Goal: Task Accomplishment & Management: Complete application form

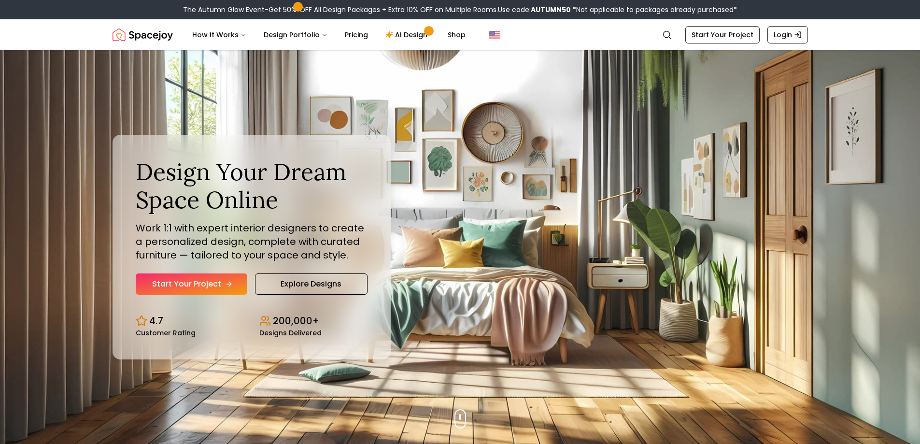
click at [209, 284] on link "Start Your Project" at bounding box center [192, 283] width 112 height 21
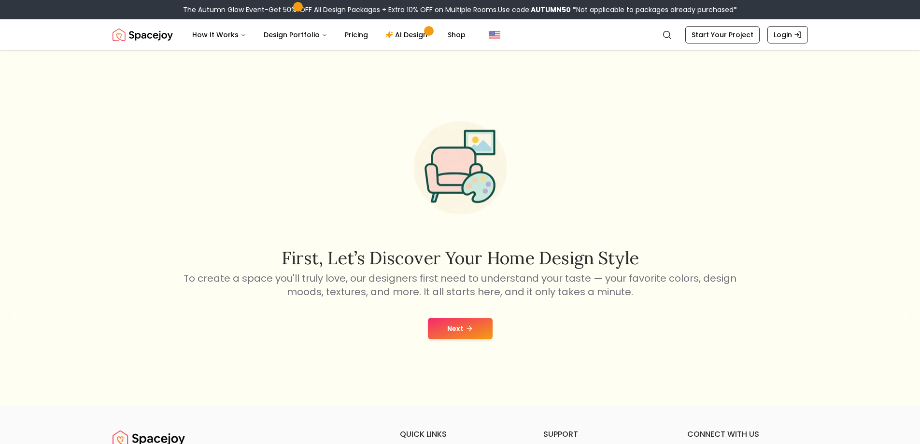
click at [474, 327] on button "Next" at bounding box center [460, 328] width 65 height 21
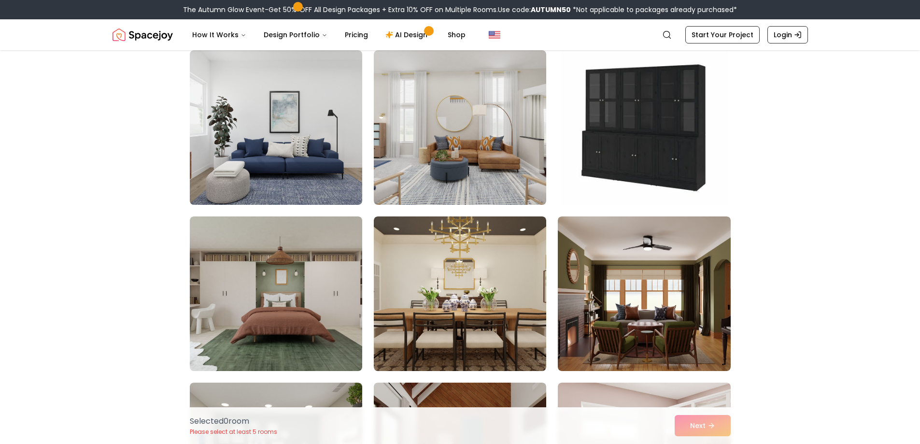
scroll to position [585, 0]
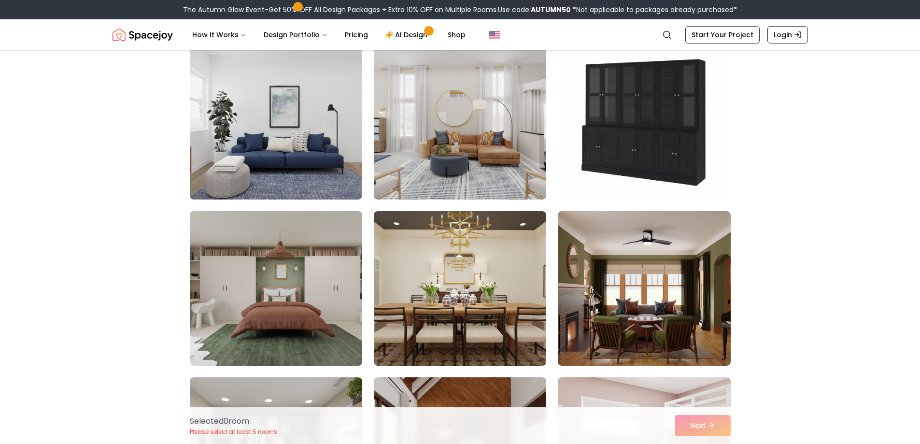
click at [701, 419] on div "Selected 0 room Please select at least 5 rooms Next" at bounding box center [460, 425] width 556 height 37
click at [700, 426] on div "Selected 0 room Please select at least 5 rooms Next" at bounding box center [460, 425] width 556 height 37
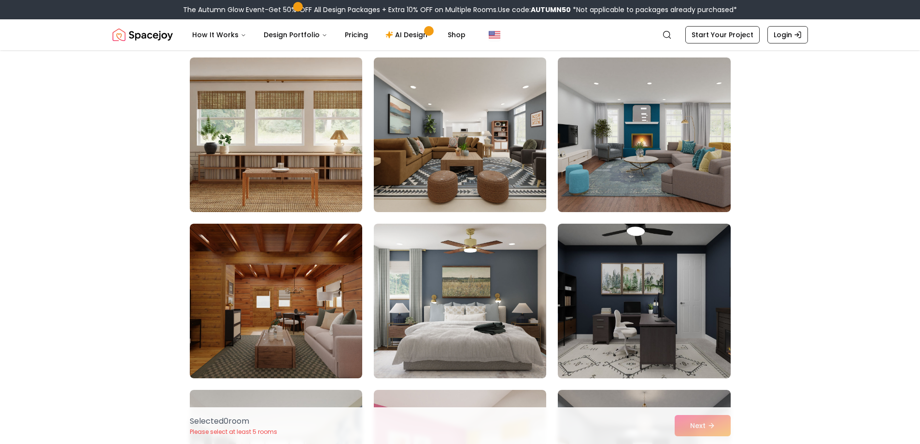
scroll to position [84, 0]
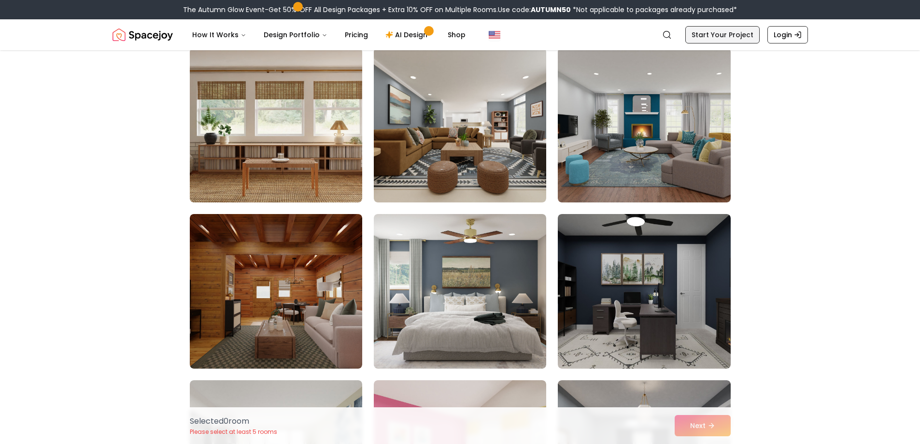
click at [707, 36] on link "Start Your Project" at bounding box center [722, 34] width 74 height 17
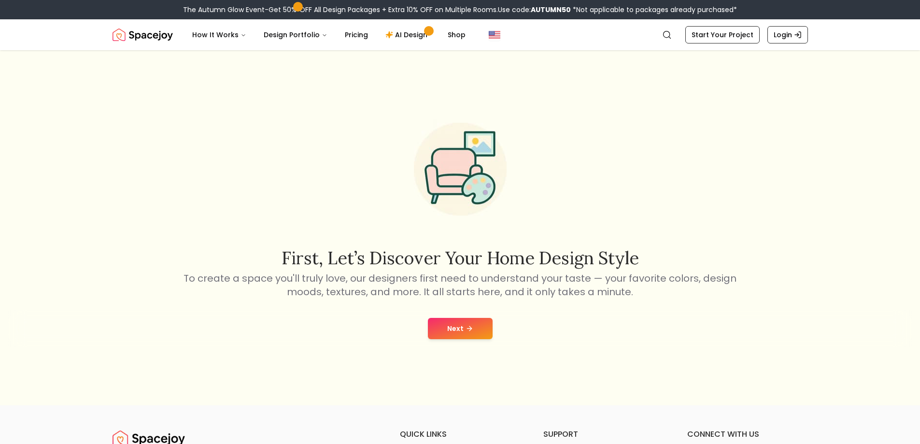
click at [455, 333] on button "Next" at bounding box center [460, 328] width 65 height 21
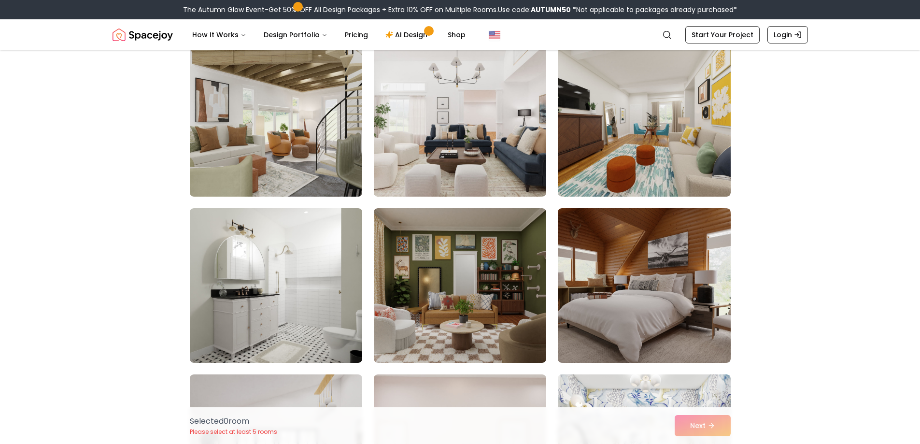
click at [455, 333] on img at bounding box center [460, 285] width 172 height 154
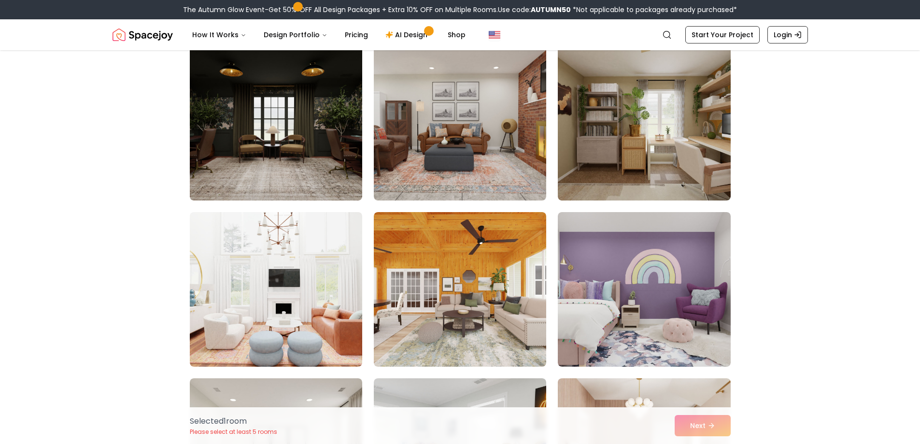
scroll to position [750, 0]
click at [314, 164] on img at bounding box center [275, 123] width 181 height 162
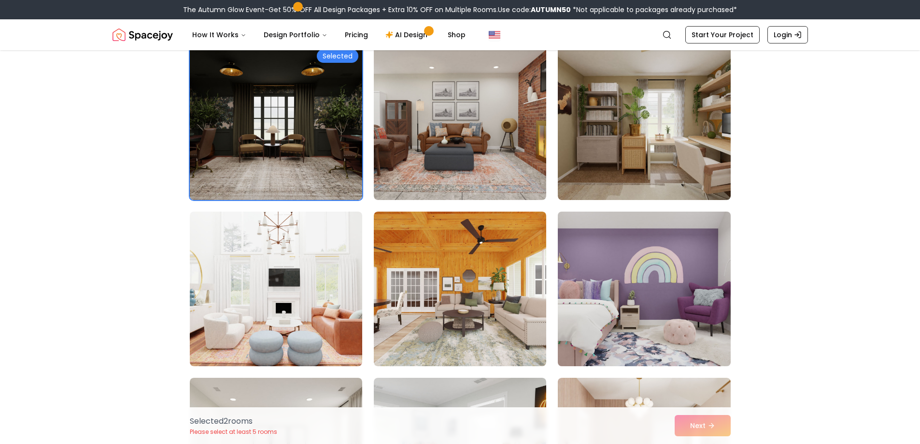
click at [576, 277] on img at bounding box center [643, 289] width 181 height 162
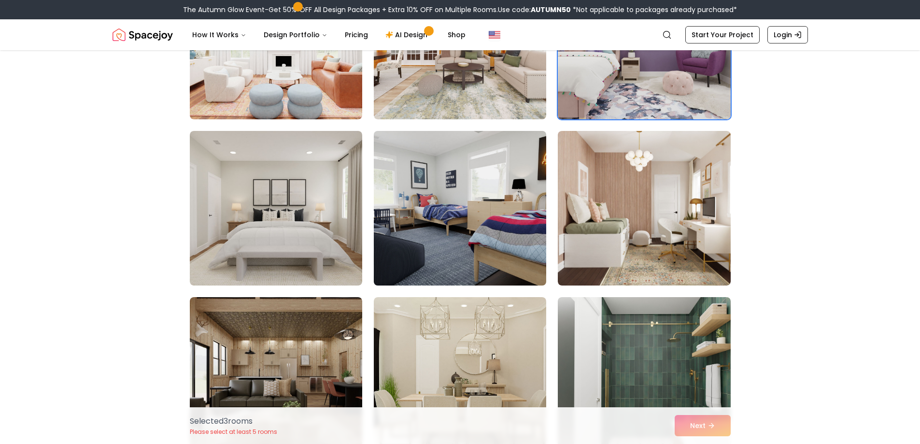
click at [484, 252] on img at bounding box center [459, 208] width 181 height 162
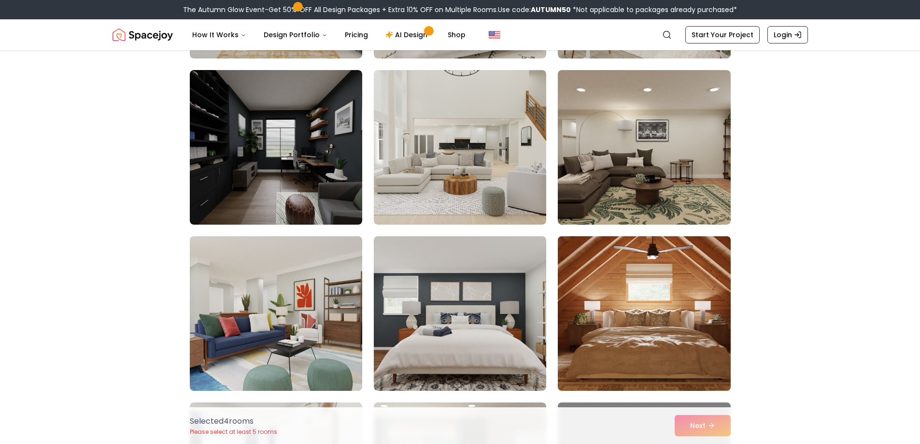
scroll to position [1893, 0]
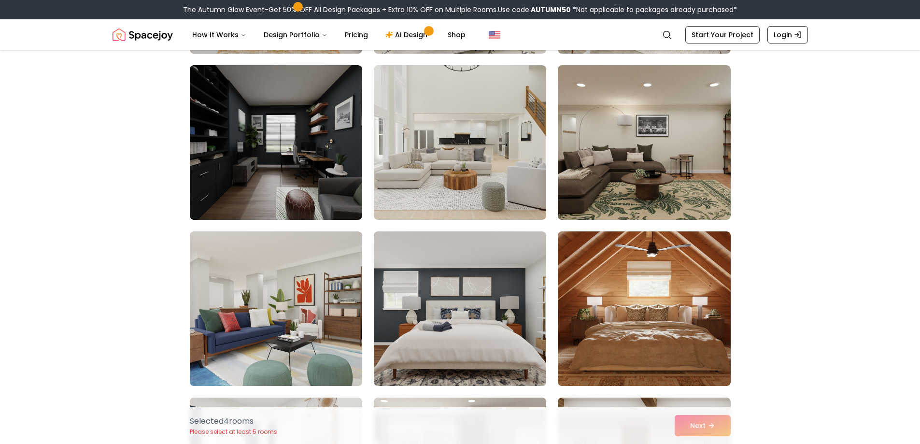
click at [690, 426] on div "Selected 4 room s Please select at least 5 rooms Next" at bounding box center [460, 425] width 556 height 37
click at [712, 428] on div "Selected 4 room s Please select at least 5 rooms Next" at bounding box center [460, 425] width 556 height 37
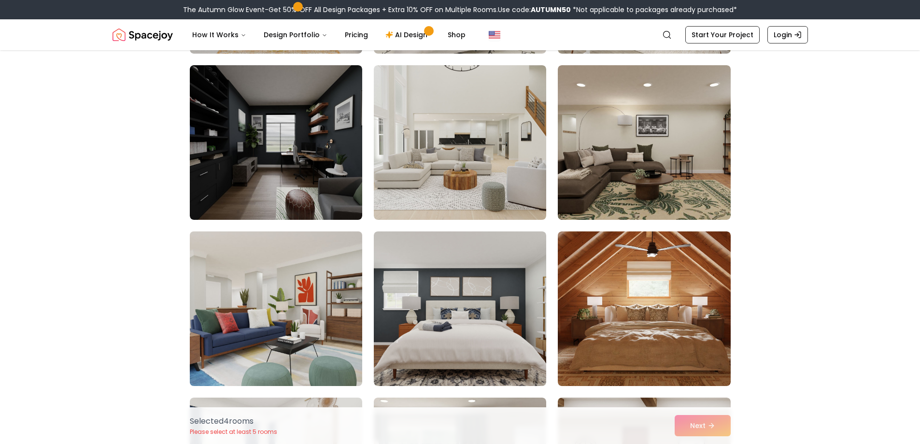
click at [313, 320] on img at bounding box center [275, 308] width 181 height 162
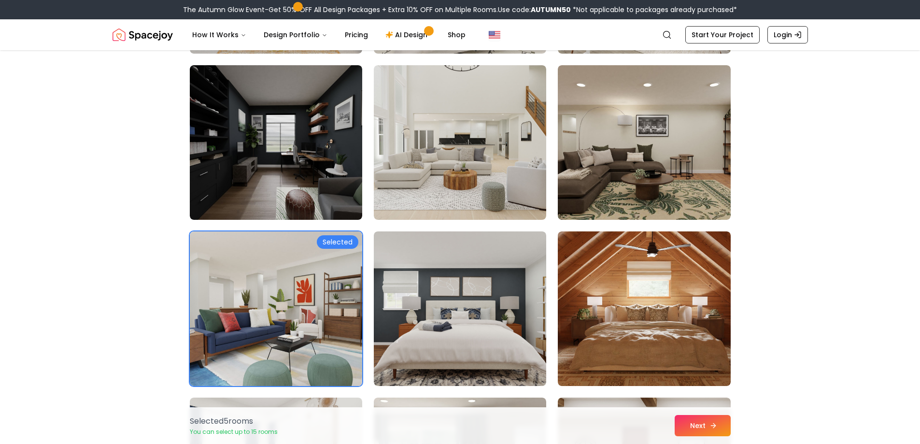
click at [686, 426] on button "Next" at bounding box center [702, 425] width 56 height 21
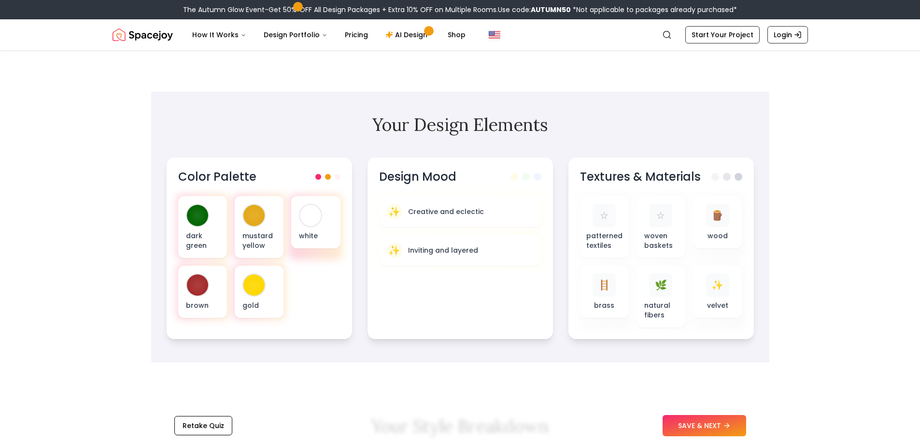
scroll to position [239, 0]
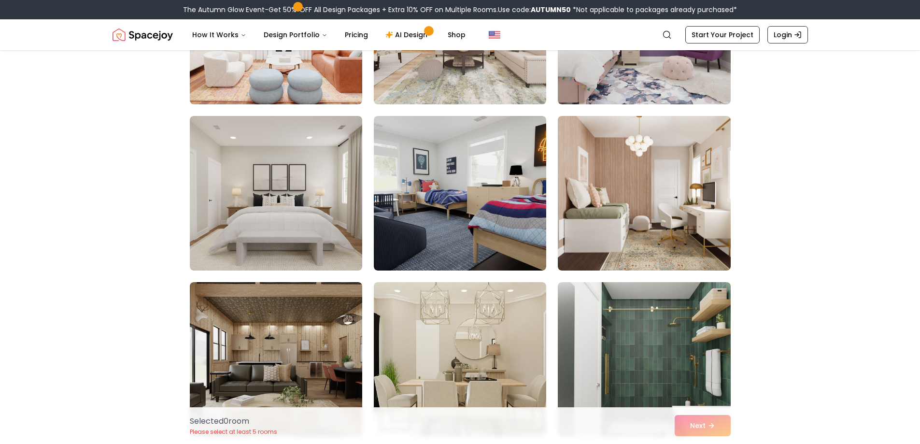
scroll to position [1065, 0]
